Goal: Task Accomplishment & Management: Complete application form

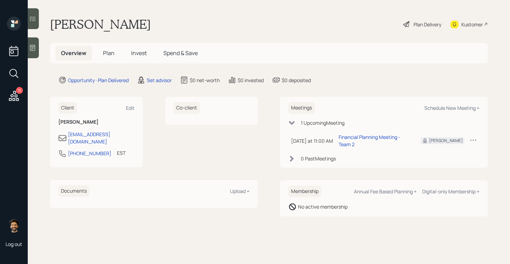
click at [108, 53] on span "Plan" at bounding box center [108, 53] width 11 height 8
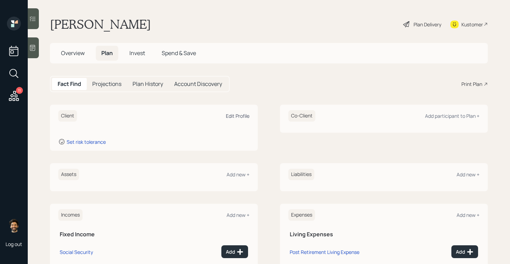
click at [243, 115] on div "Edit Profile" at bounding box center [238, 116] width 24 height 7
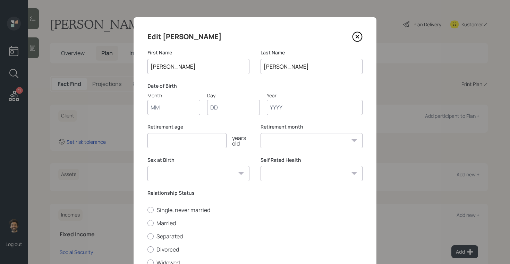
click at [168, 106] on input "Month" at bounding box center [173, 107] width 53 height 15
type input "01"
type input "1990"
select select "1"
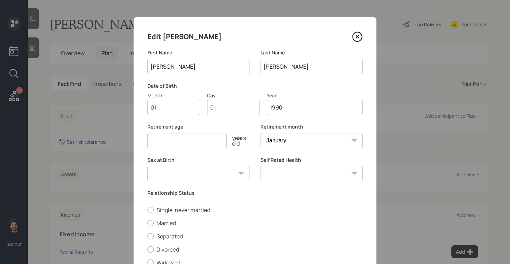
scroll to position [57, 0]
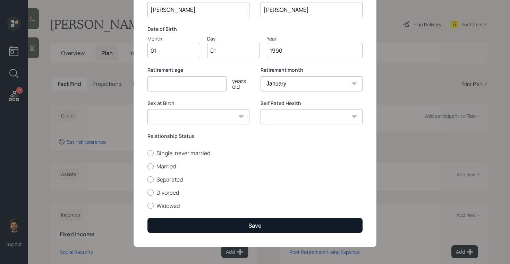
type input "1990"
click at [176, 227] on button "Save" at bounding box center [254, 225] width 215 height 15
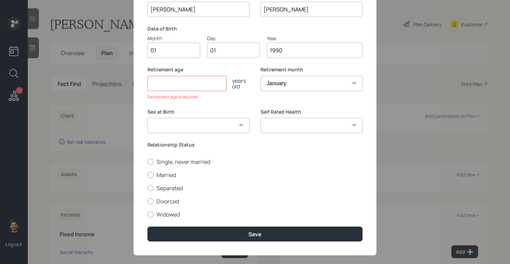
click at [186, 91] on div "Retirement age years old Retirement age is required" at bounding box center [198, 83] width 102 height 34
click at [182, 87] on input "number" at bounding box center [186, 83] width 79 height 15
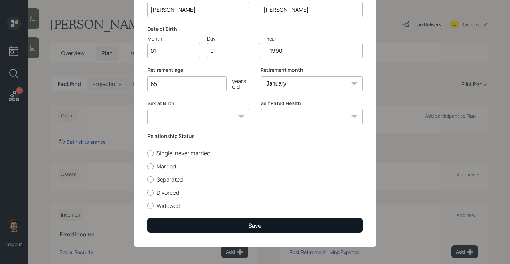
type input "65"
click at [219, 224] on button "Save" at bounding box center [254, 225] width 215 height 15
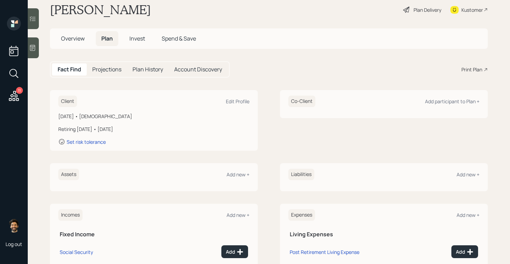
scroll to position [29, 0]
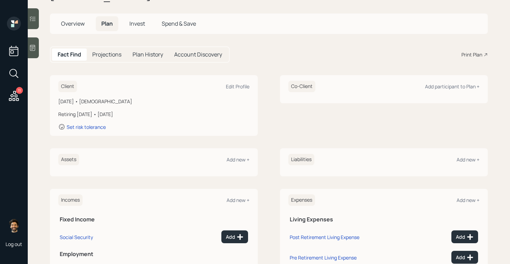
click at [233, 81] on div "Client Edit Profile" at bounding box center [153, 86] width 191 height 11
click at [235, 84] on div "Edit Profile" at bounding box center [238, 86] width 24 height 7
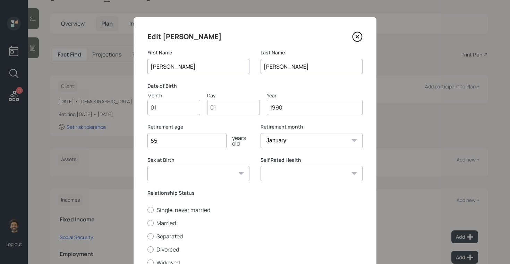
click at [290, 109] on input "1990" at bounding box center [315, 107] width 96 height 15
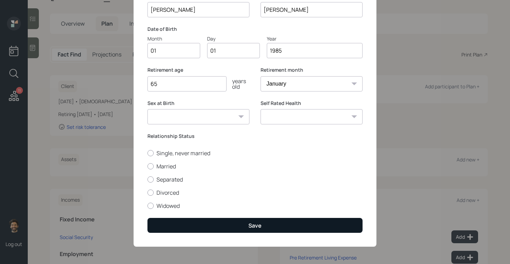
type input "1985"
click at [207, 227] on button "Save" at bounding box center [254, 225] width 215 height 15
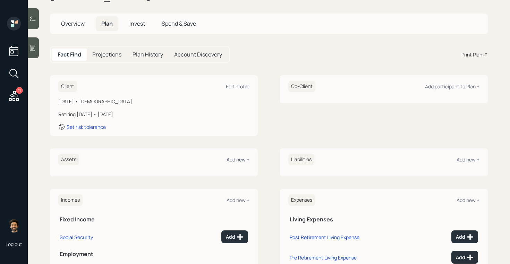
click at [242, 160] on div "Add new +" at bounding box center [237, 159] width 23 height 7
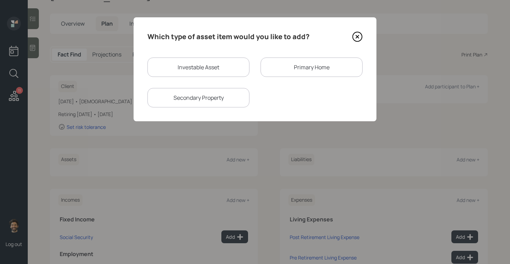
click at [191, 68] on div "Investable Asset" at bounding box center [198, 67] width 102 height 19
select select "taxable"
select select "balanced"
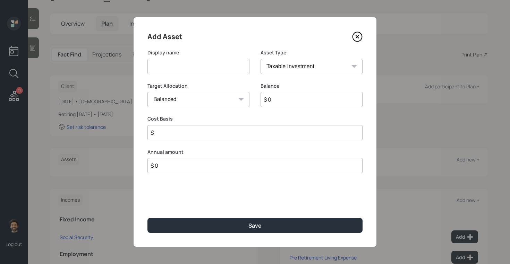
click at [180, 68] on input at bounding box center [198, 66] width 102 height 15
type input "former 401k"
click at [277, 101] on input "$ 0" at bounding box center [311, 99] width 102 height 15
type input "$ 5,000"
click at [275, 65] on select "SEP [PERSON_NAME] IRA 401(k) [PERSON_NAME] 401(k) 403(b) [PERSON_NAME] 403(b) 4…" at bounding box center [311, 66] width 102 height 15
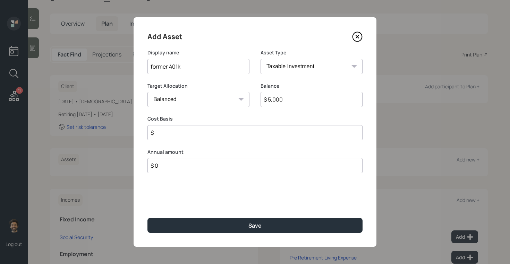
select select "company_sponsored"
click at [260, 59] on select "SEP [PERSON_NAME] IRA 401(k) [PERSON_NAME] 401(k) 403(b) [PERSON_NAME] 403(b) 4…" at bounding box center [311, 66] width 102 height 15
click at [175, 136] on input "number" at bounding box center [193, 132] width 92 height 15
type input "0"
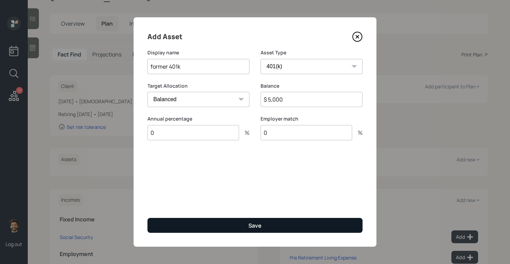
type input "0"
click at [175, 224] on button "Save" at bounding box center [254, 225] width 215 height 15
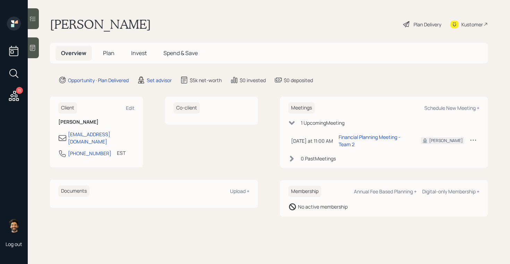
click at [131, 51] on span "Invest" at bounding box center [139, 53] width 16 height 8
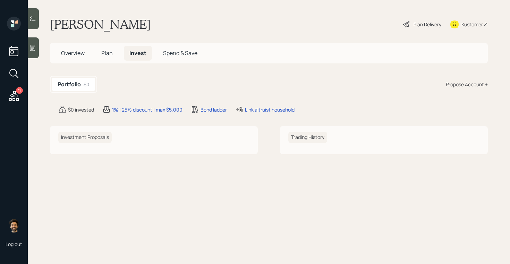
click at [104, 52] on span "Plan" at bounding box center [106, 53] width 11 height 8
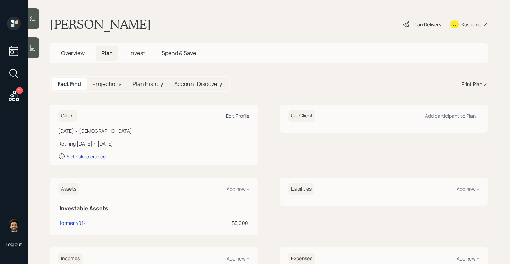
click at [229, 113] on div "Edit Profile" at bounding box center [238, 116] width 24 height 7
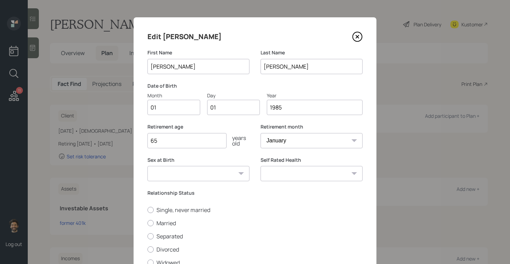
click at [278, 109] on input "1985" at bounding box center [315, 107] width 96 height 15
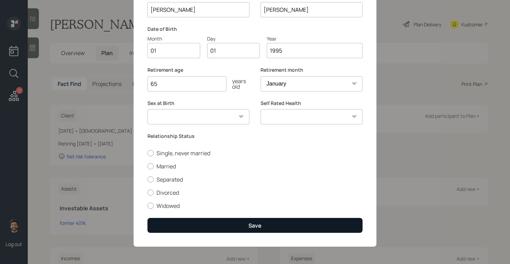
type input "1995"
click at [193, 224] on button "Save" at bounding box center [254, 225] width 215 height 15
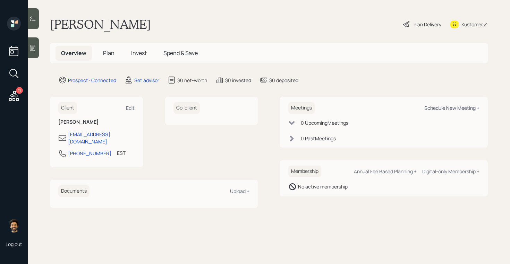
click at [440, 109] on div "Schedule New Meeting +" at bounding box center [451, 108] width 55 height 7
select select "round-robin"
